Goal: Find specific page/section: Find specific page/section

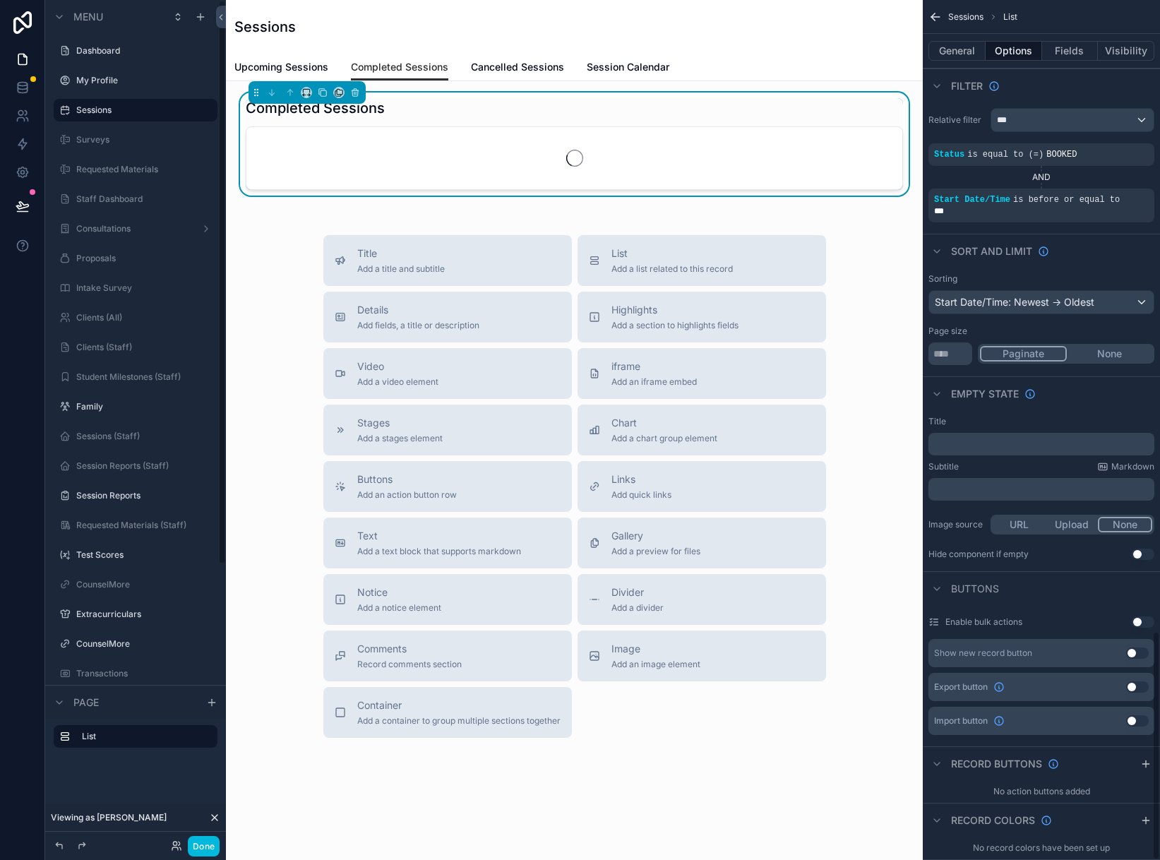
scroll to position [2364, 0]
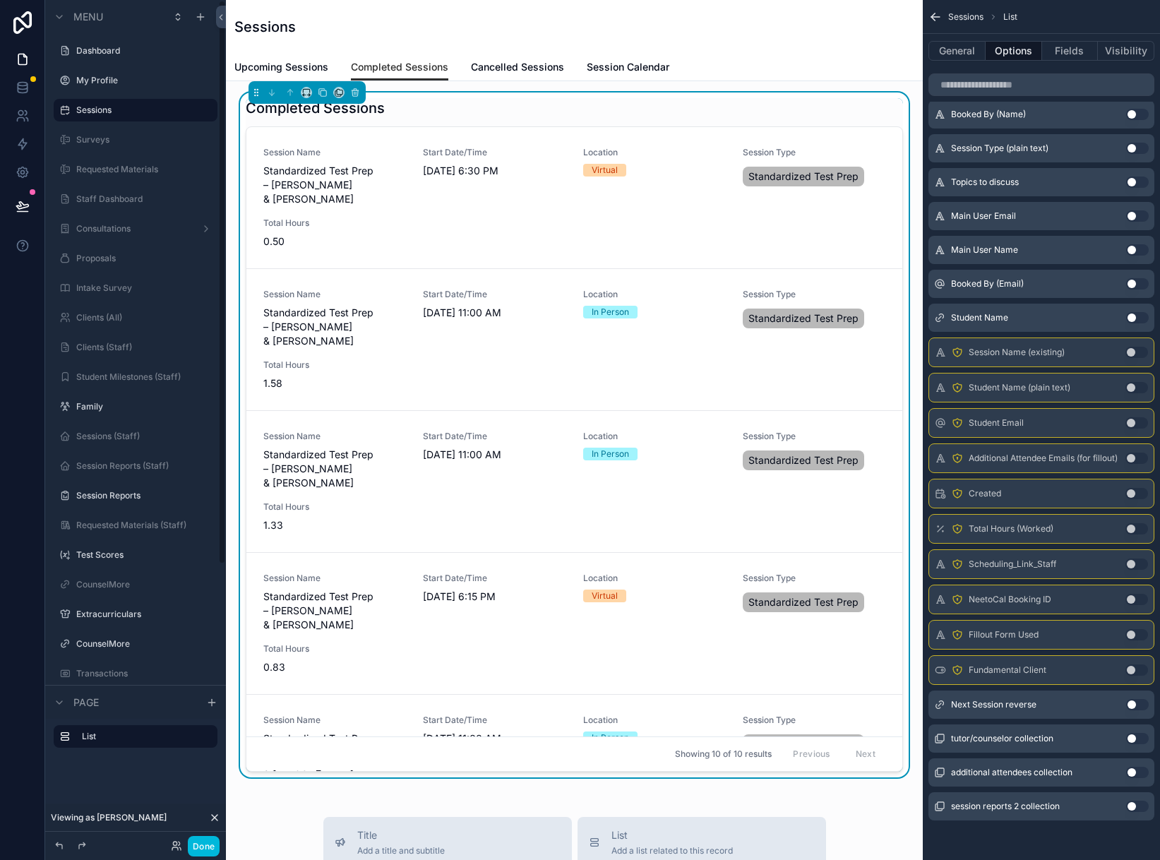
click at [196, 842] on button "Done" at bounding box center [204, 846] width 32 height 20
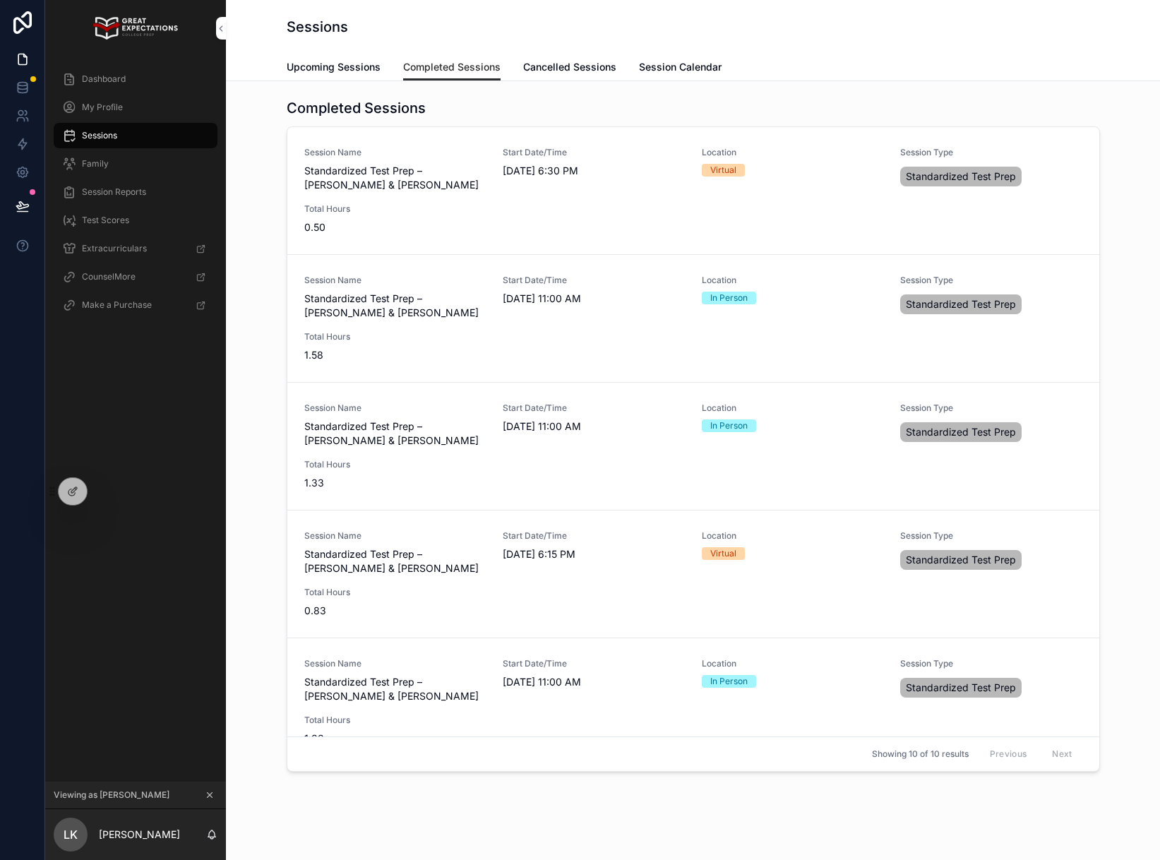
click at [0, 0] on div at bounding box center [0, 0] width 0 height 0
click at [0, 0] on icon at bounding box center [0, 0] width 0 height 0
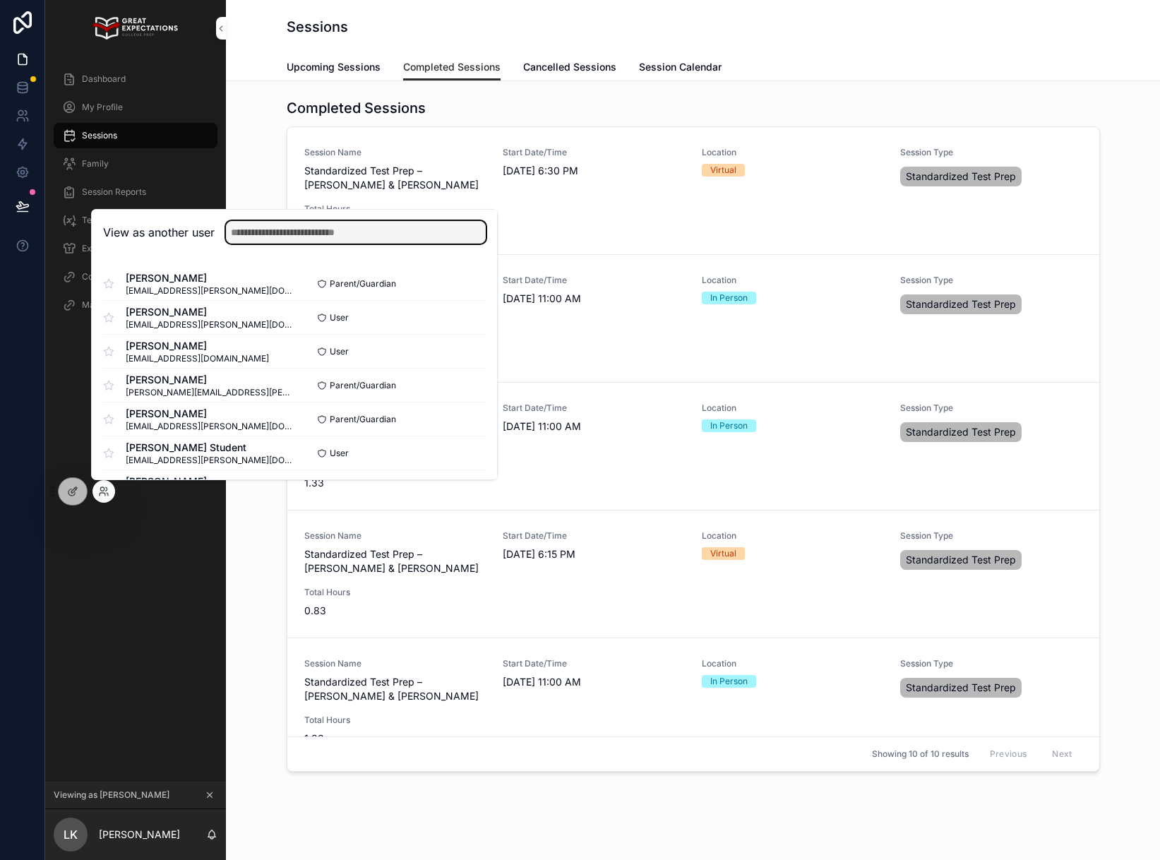
click at [277, 226] on input "text" at bounding box center [356, 232] width 260 height 23
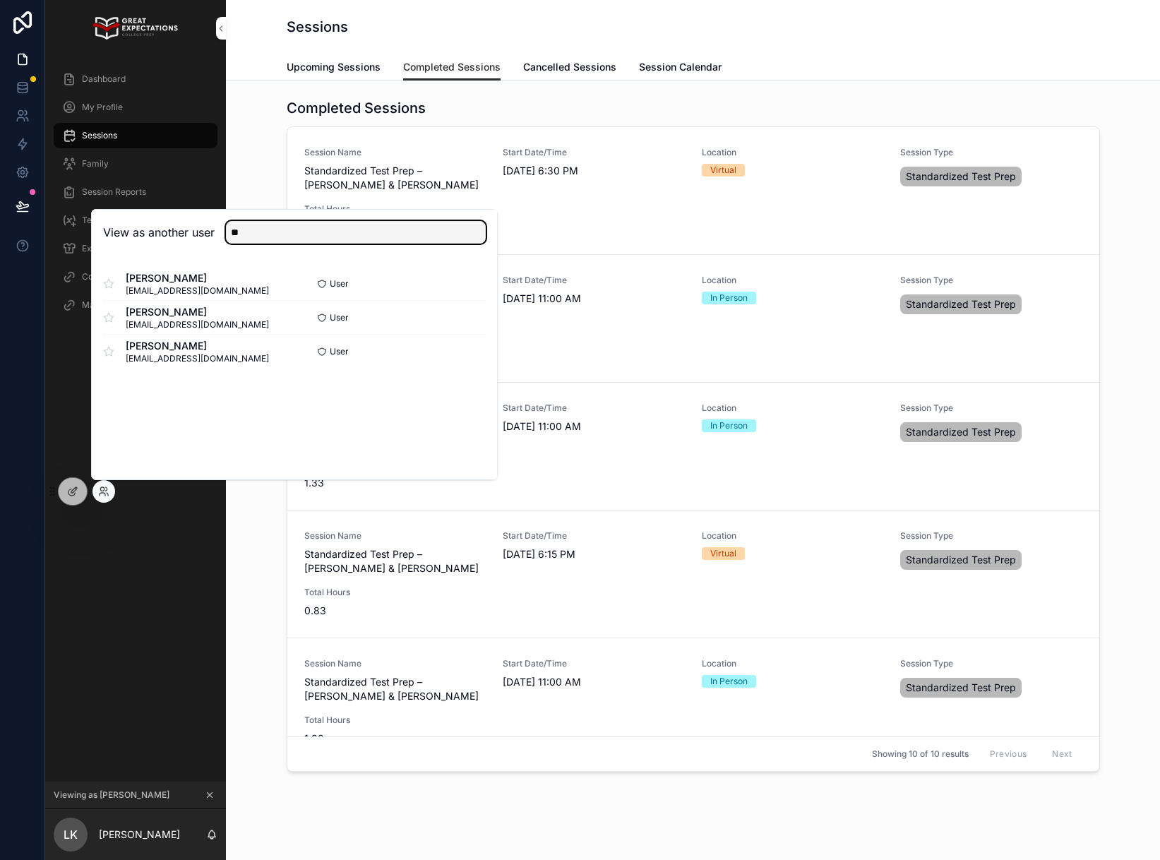
type input "*"
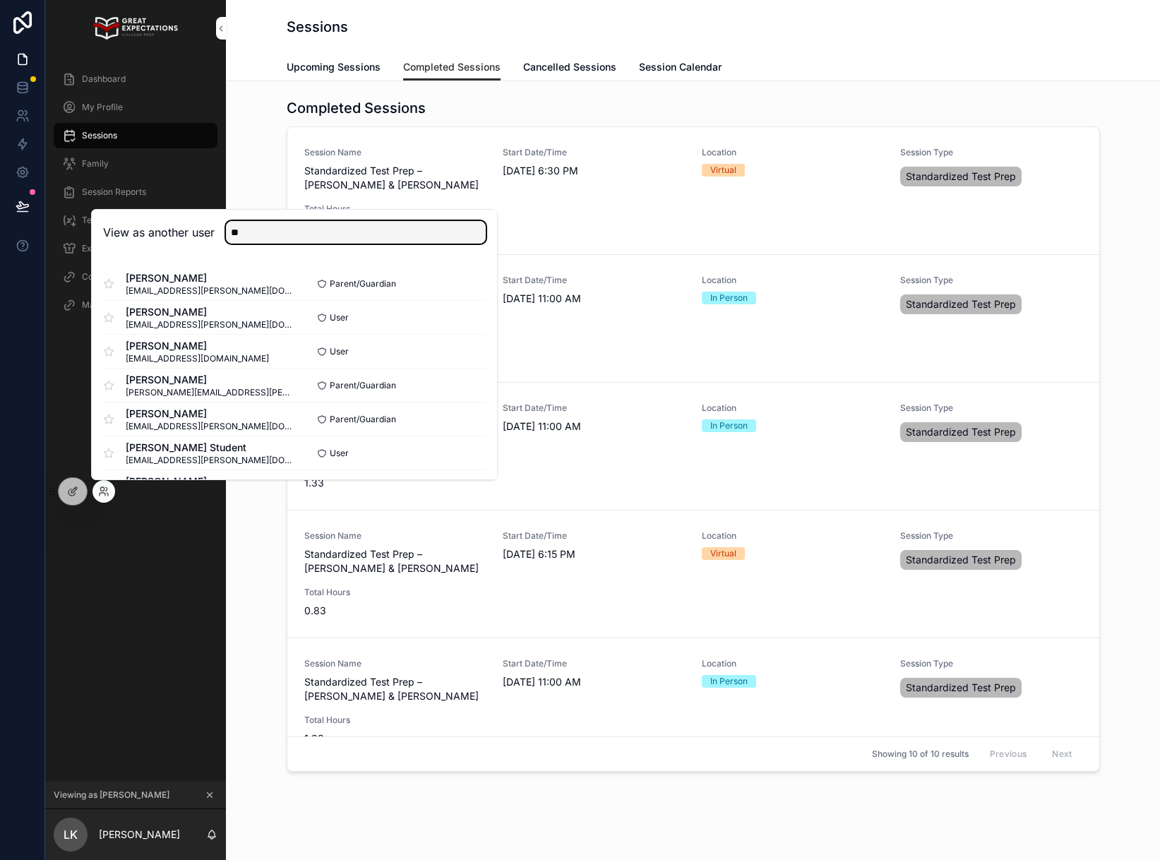
type input "*"
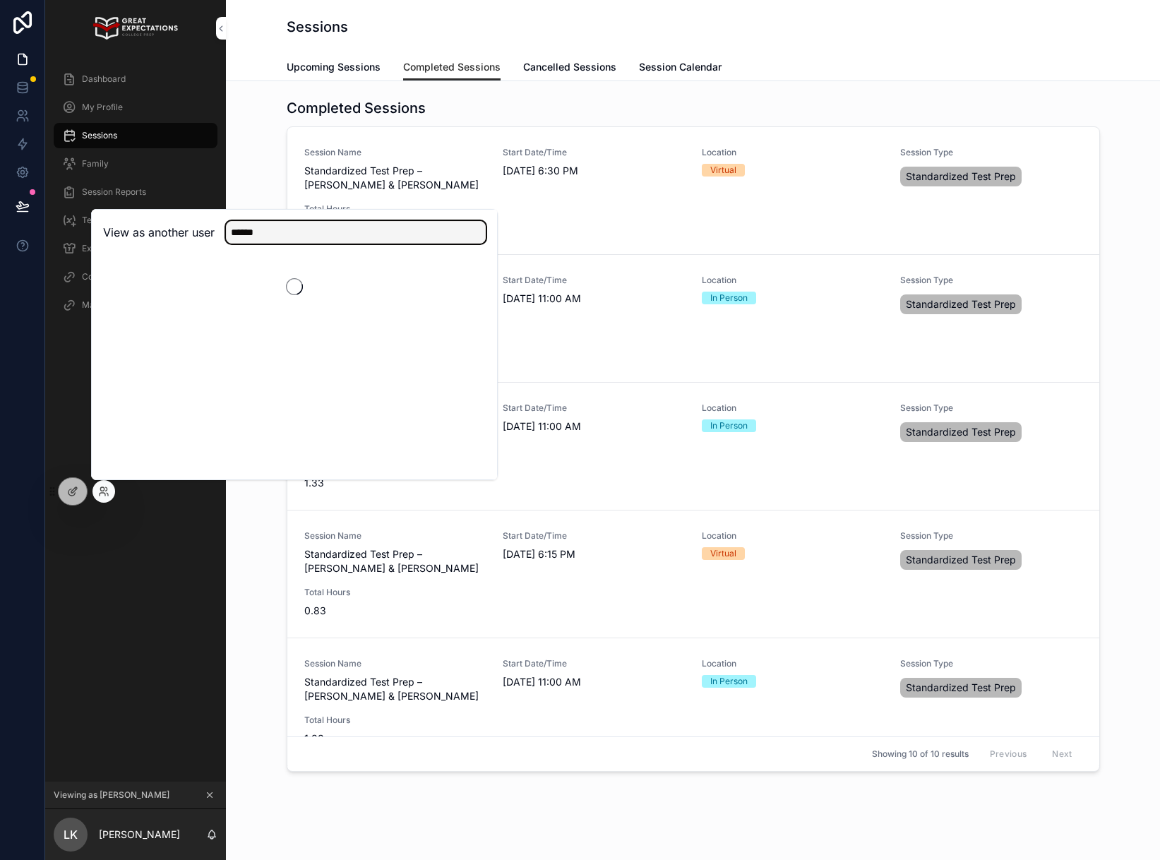
type input "******"
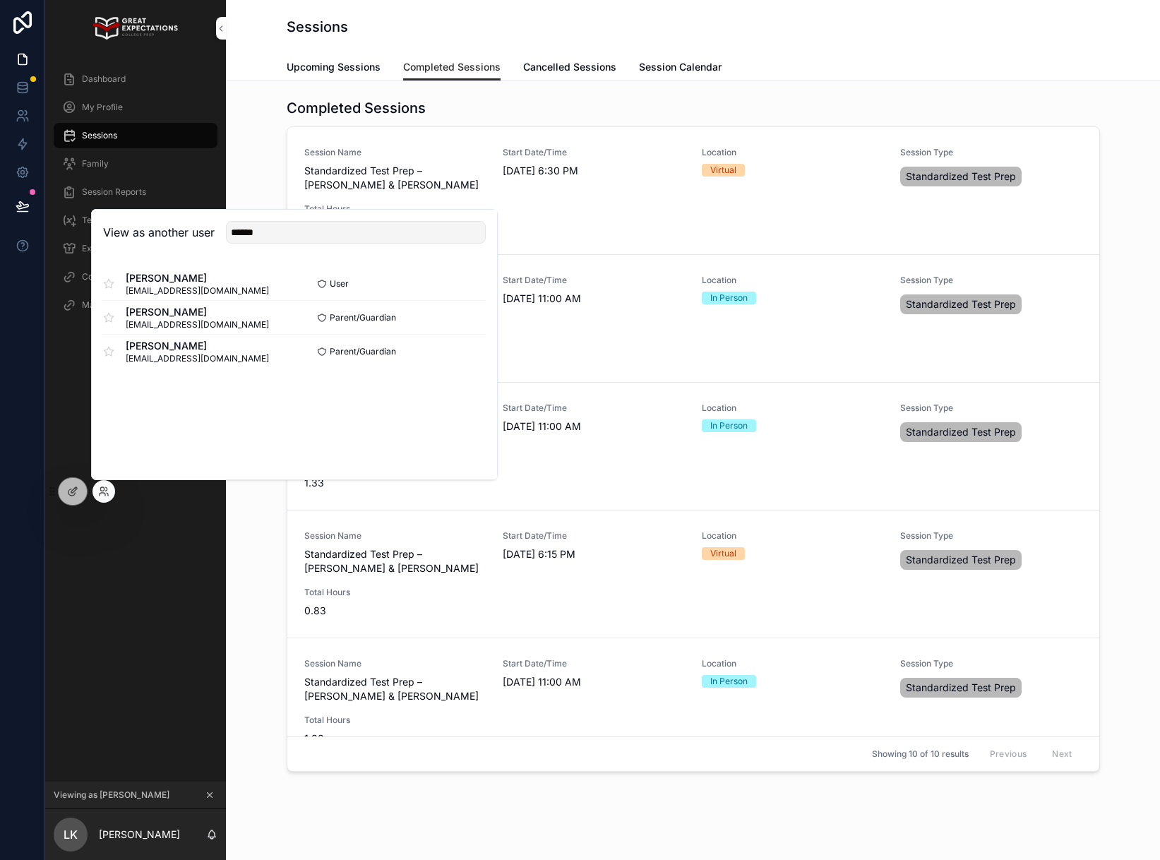
click at [0, 0] on button "Select" at bounding box center [0, 0] width 0 height 0
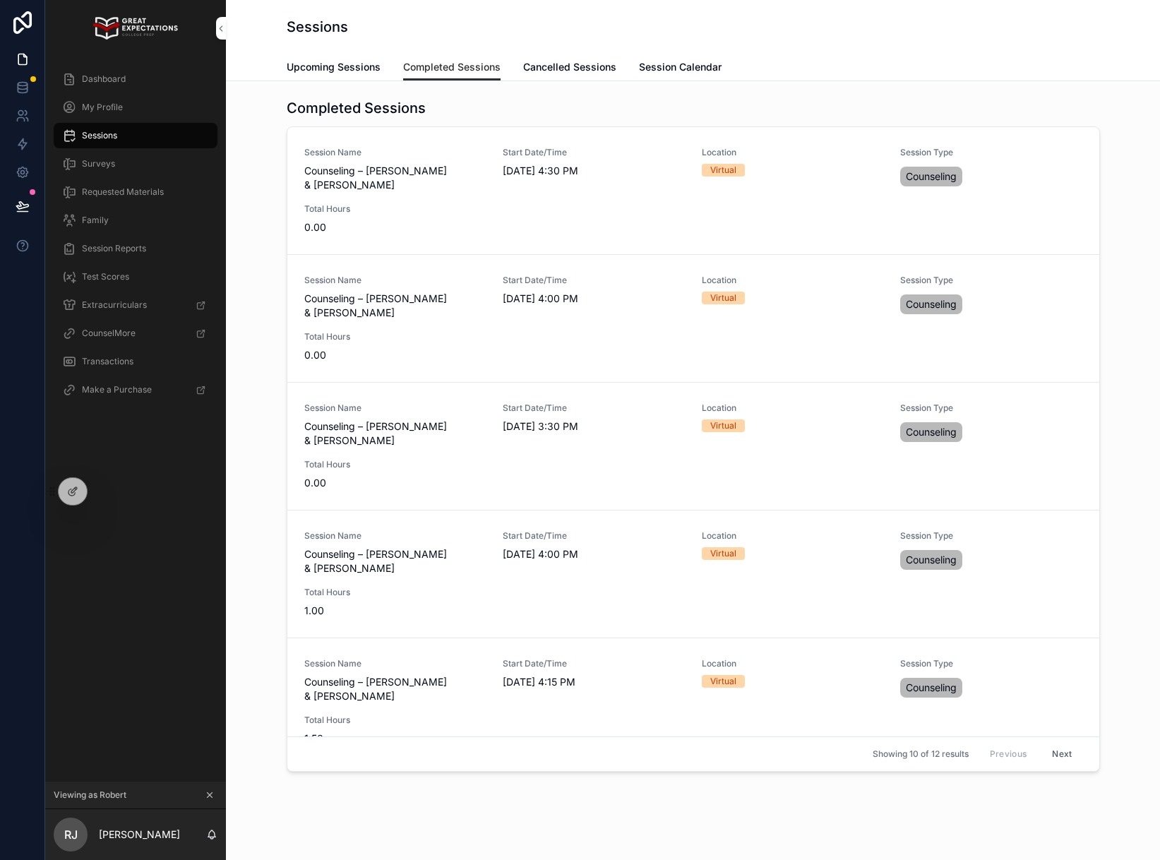
click at [127, 78] on div "Dashboard" at bounding box center [135, 79] width 147 height 23
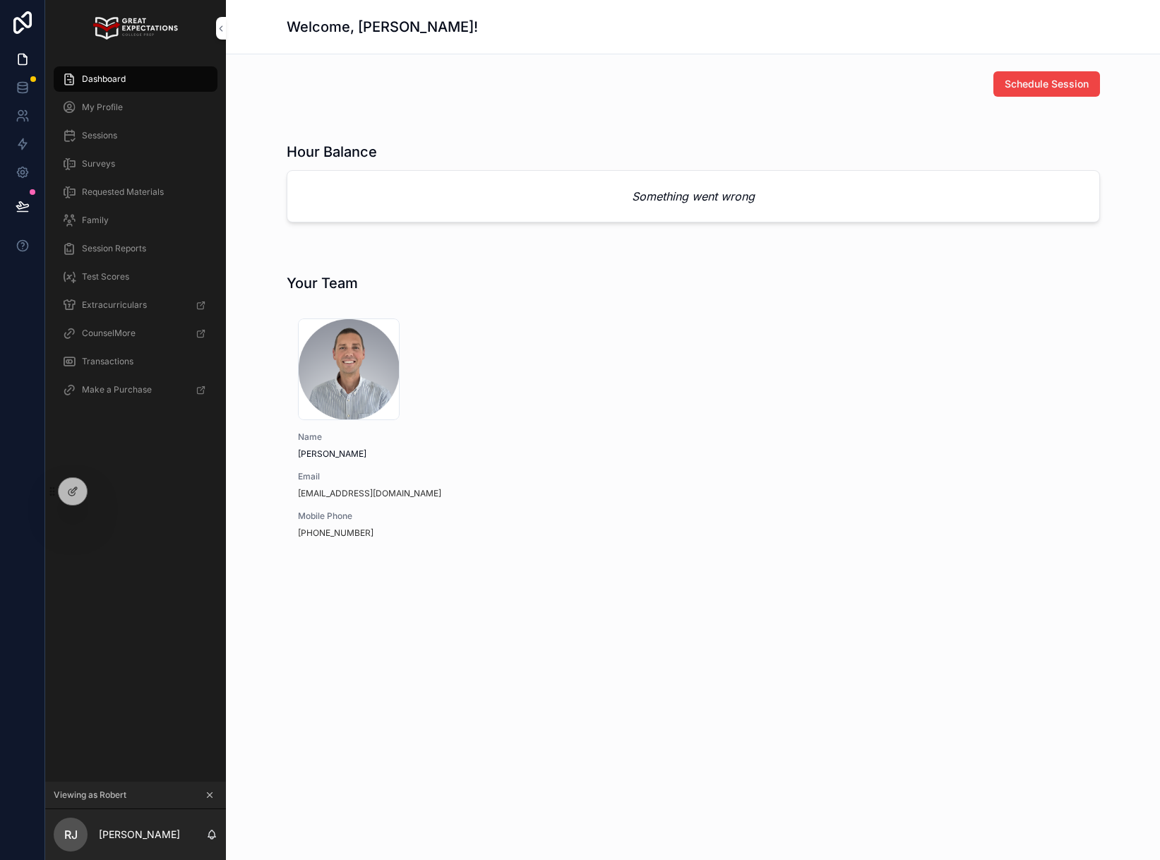
click at [118, 111] on span "My Profile" at bounding box center [102, 107] width 41 height 11
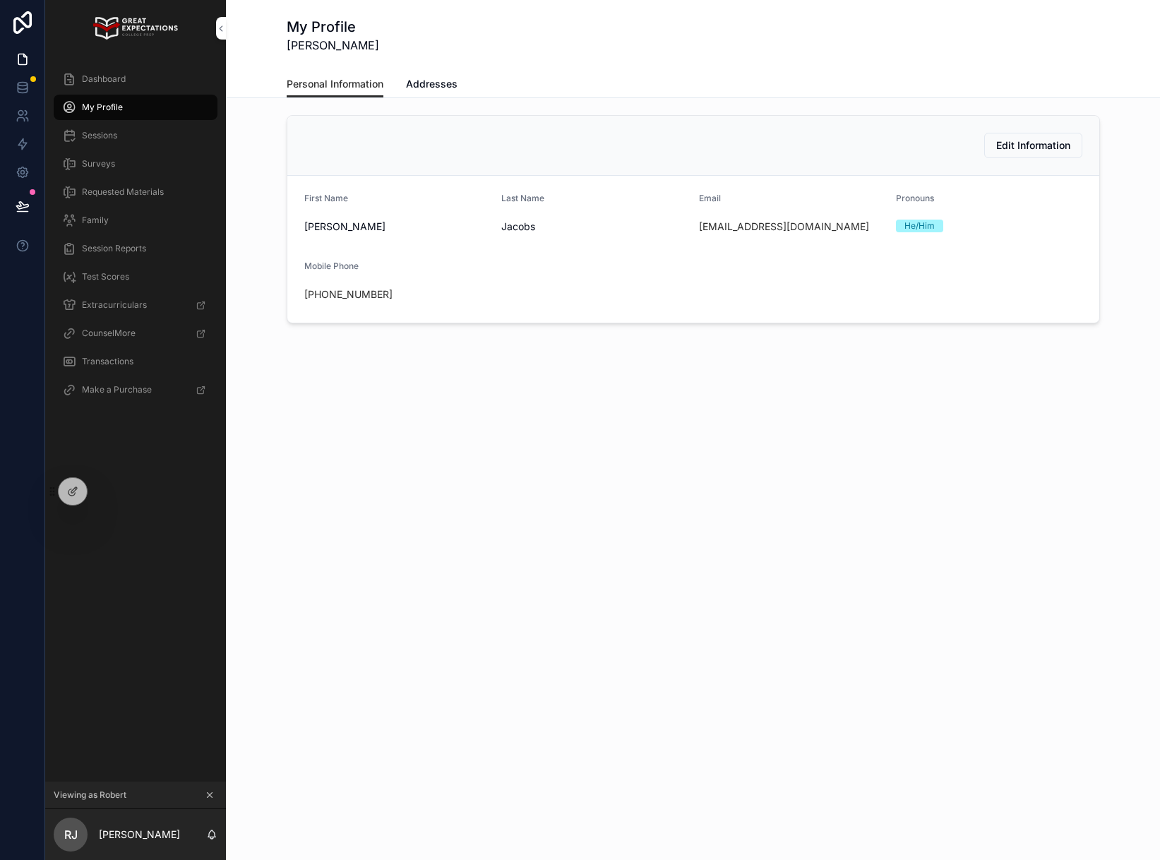
click at [119, 213] on div "Family" at bounding box center [135, 220] width 147 height 23
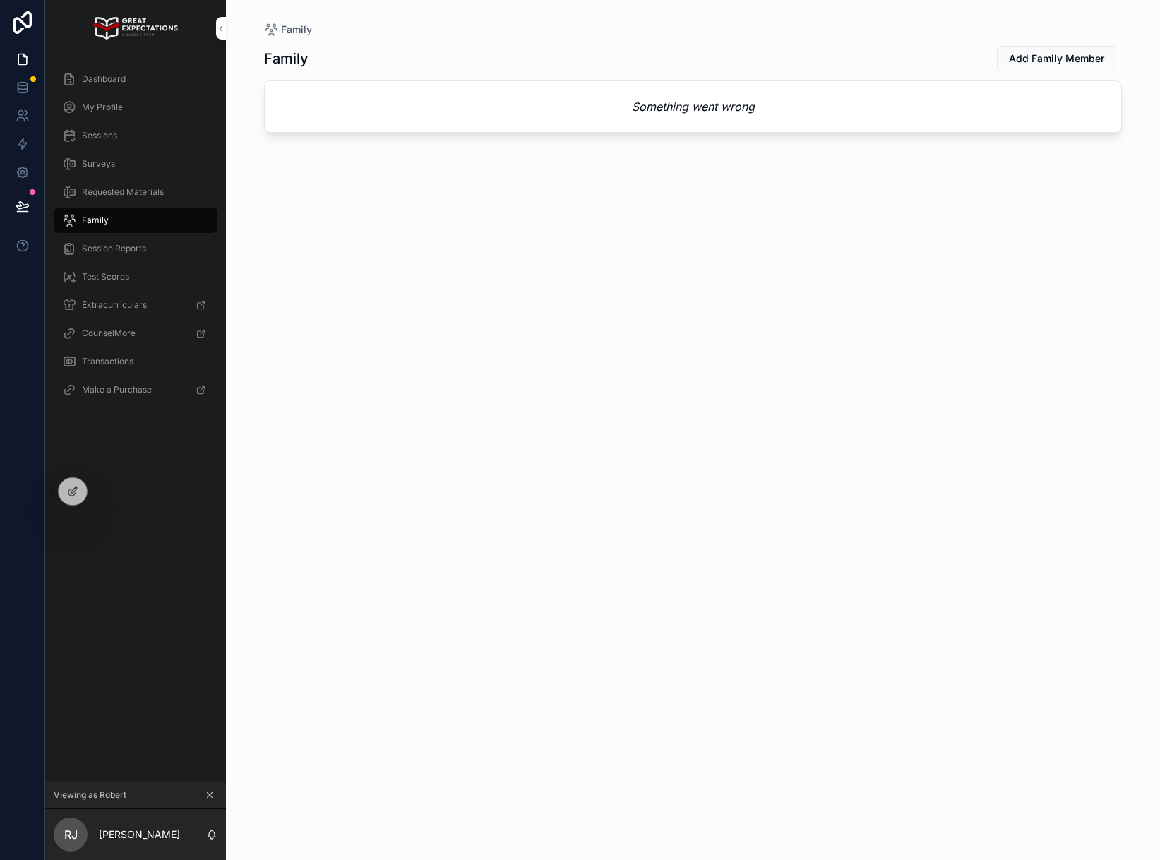
click at [119, 213] on div "Family" at bounding box center [135, 220] width 147 height 23
click at [117, 71] on div "Dashboard" at bounding box center [135, 79] width 147 height 23
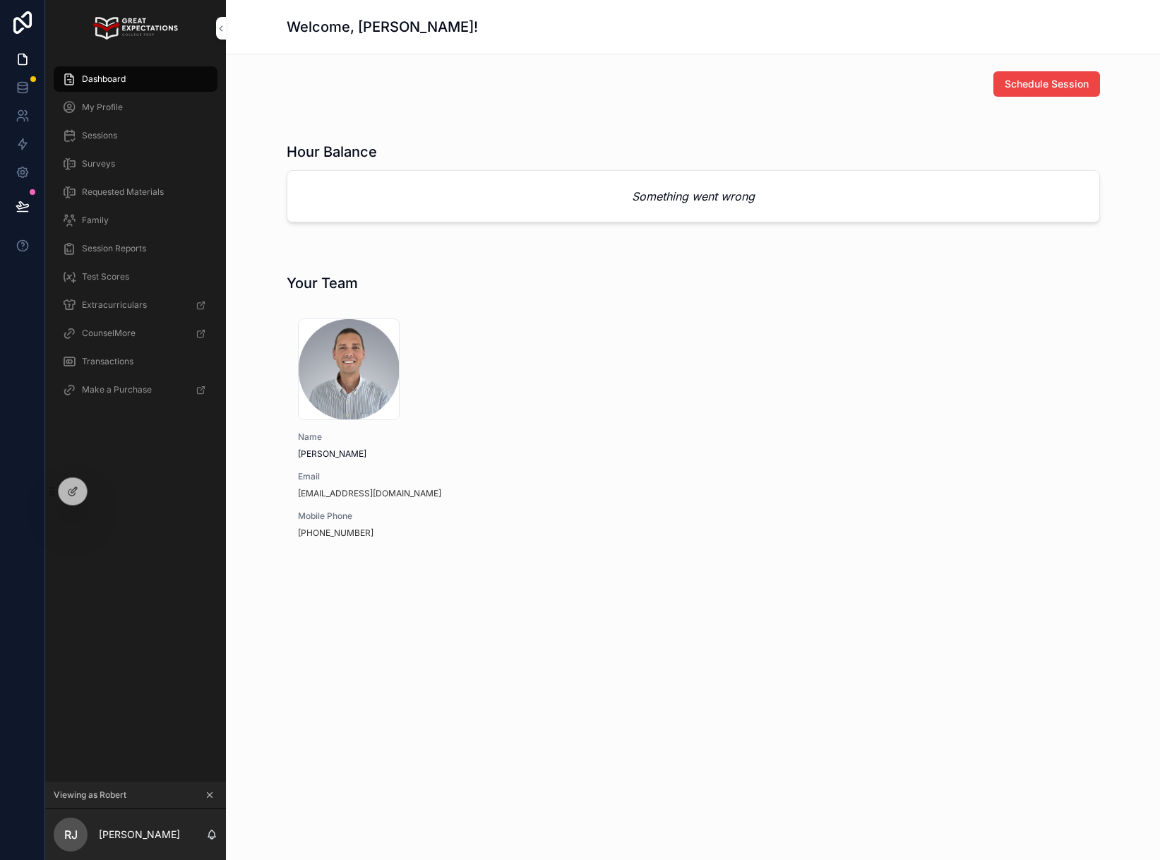
click at [112, 71] on div "Dashboard" at bounding box center [135, 79] width 147 height 23
